Goal: Find specific page/section: Find specific page/section

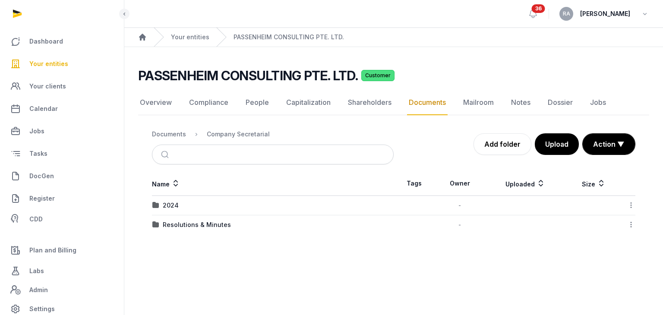
click at [50, 62] on span "Your entities" at bounding box center [48, 64] width 39 height 10
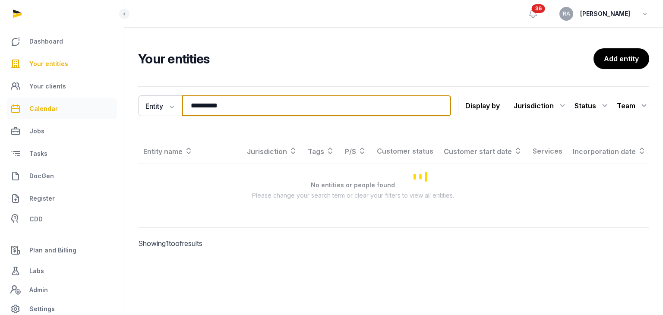
drag, startPoint x: 243, startPoint y: 108, endPoint x: 93, endPoint y: 115, distance: 150.1
click at [93, 115] on div "**********" at bounding box center [331, 157] width 663 height 315
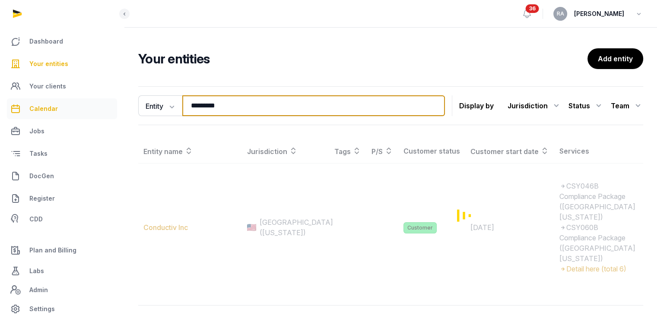
type input "*********"
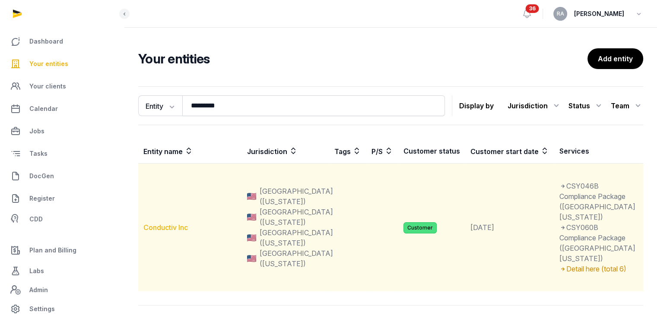
click at [166, 232] on link "Conductiv Inc" at bounding box center [165, 227] width 44 height 9
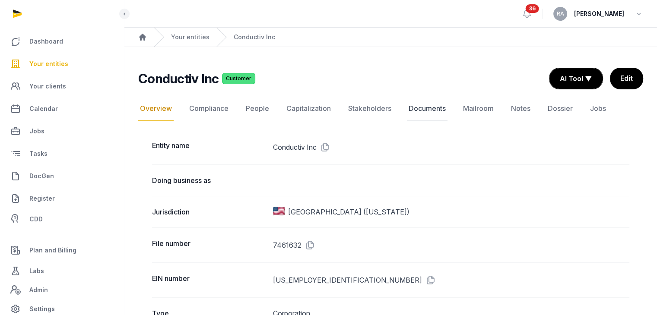
click at [427, 108] on link "Documents" at bounding box center [427, 108] width 41 height 25
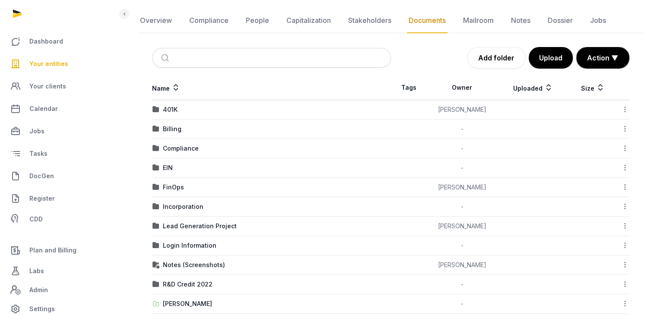
scroll to position [86, 0]
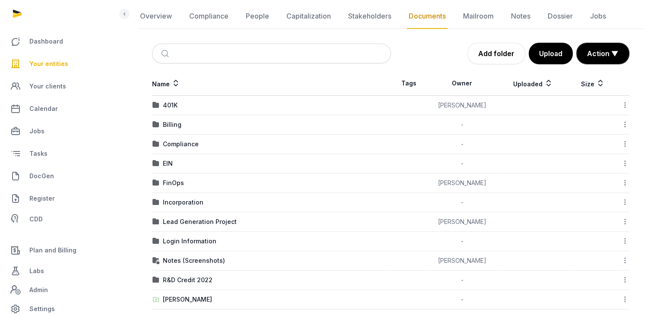
click at [173, 177] on td "FinOps" at bounding box center [271, 183] width 239 height 19
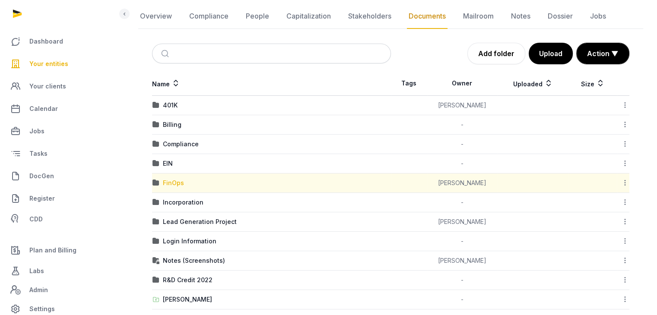
click at [174, 185] on div "FinOps" at bounding box center [173, 183] width 21 height 9
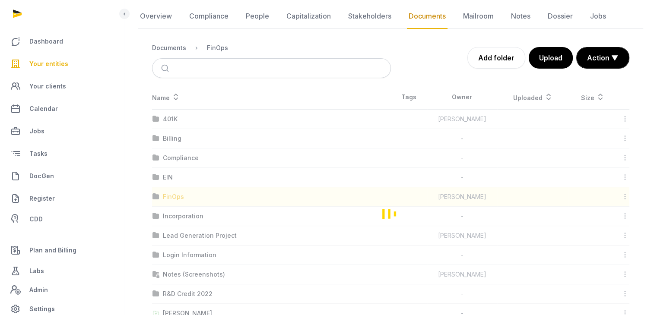
click at [174, 185] on div "Loading" at bounding box center [390, 213] width 505 height 257
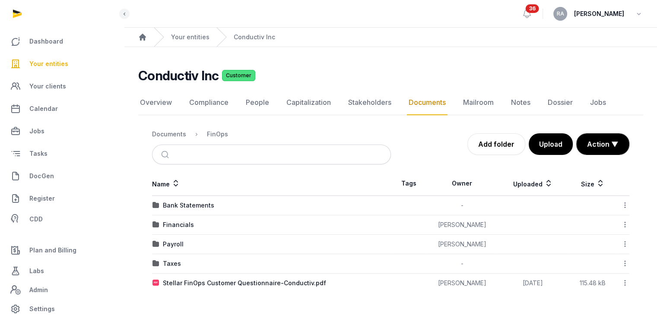
scroll to position [0, 0]
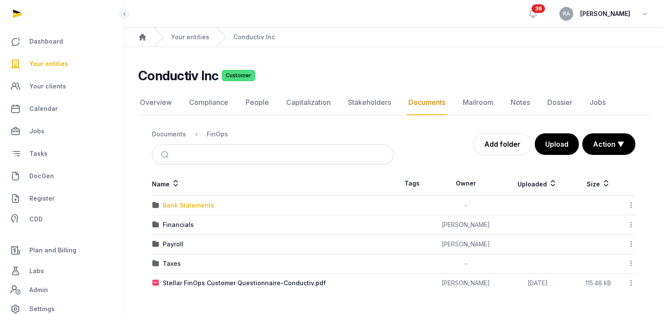
click at [201, 208] on div "Bank Statements" at bounding box center [188, 205] width 51 height 9
click at [0, 0] on div "Loading" at bounding box center [0, 0] width 0 height 0
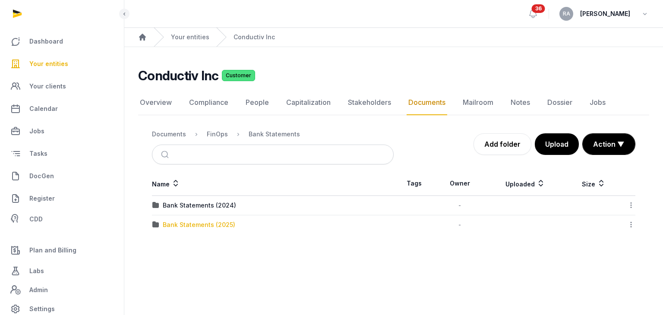
click at [205, 222] on div "Bank Statements (2025)" at bounding box center [199, 225] width 73 height 9
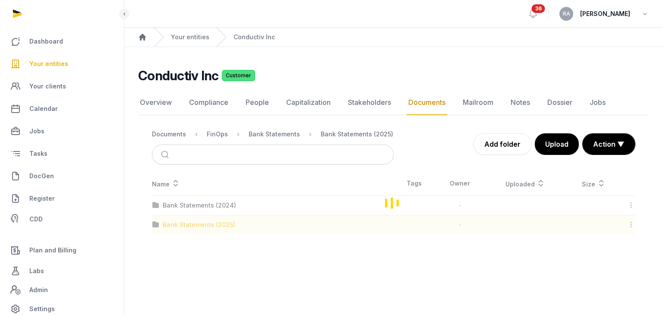
click at [205, 222] on div "Loading" at bounding box center [393, 202] width 511 height 63
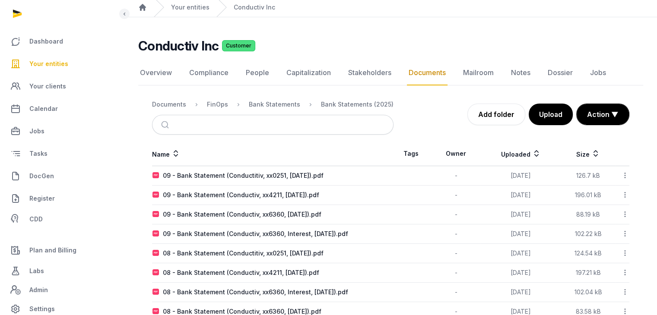
scroll to position [43, 0]
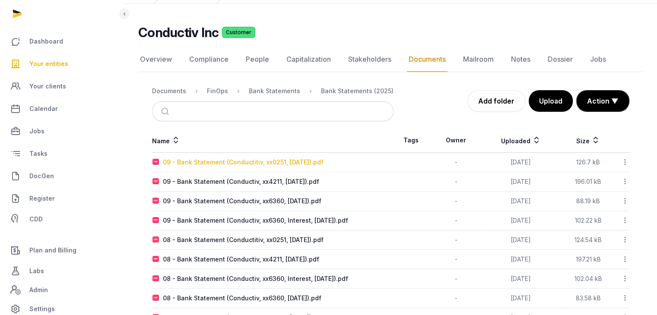
click at [282, 161] on div "09 - Bank Statement (Conductitiv, xx0251, [DATE]).pdf" at bounding box center [243, 162] width 161 height 9
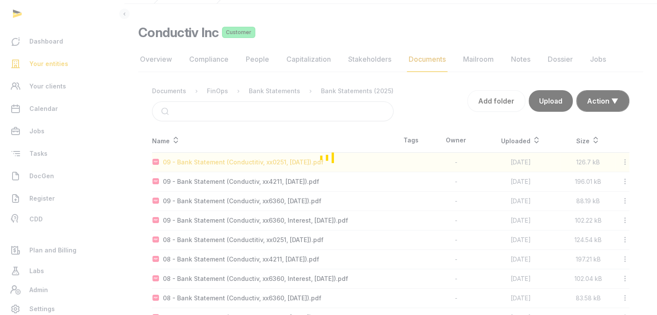
click at [282, 161] on div "Loading" at bounding box center [328, 157] width 657 height 315
